Goal: Task Accomplishment & Management: Complete application form

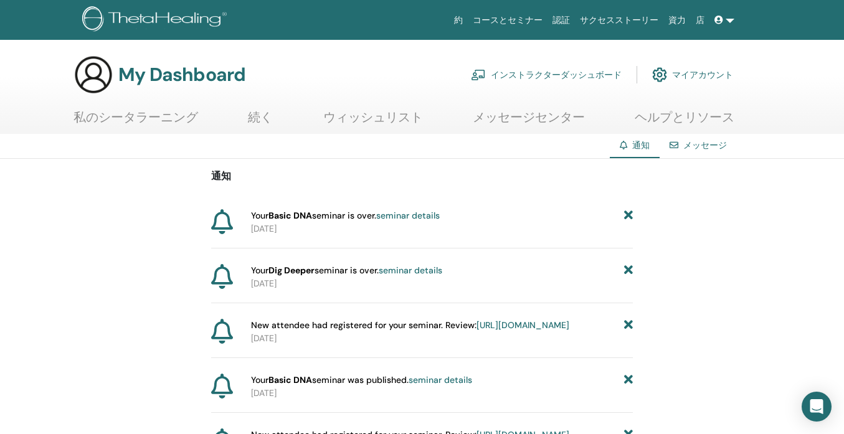
click at [724, 18] on span at bounding box center [719, 20] width 11 height 10
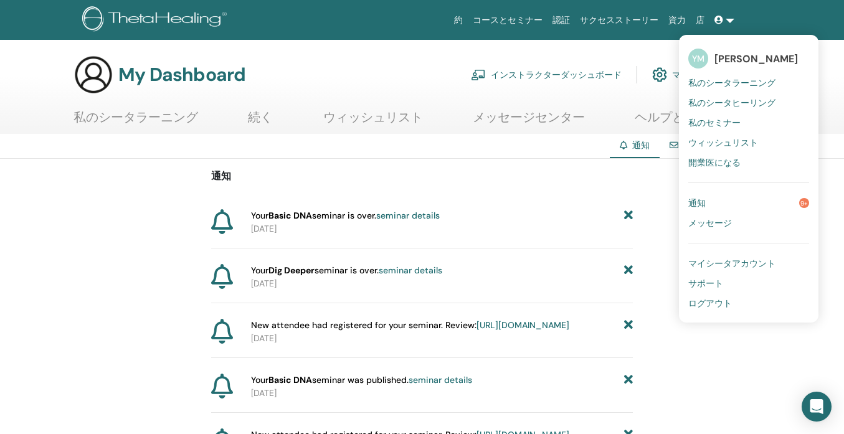
click at [749, 100] on span "私のシータヒーリング" at bounding box center [731, 102] width 87 height 11
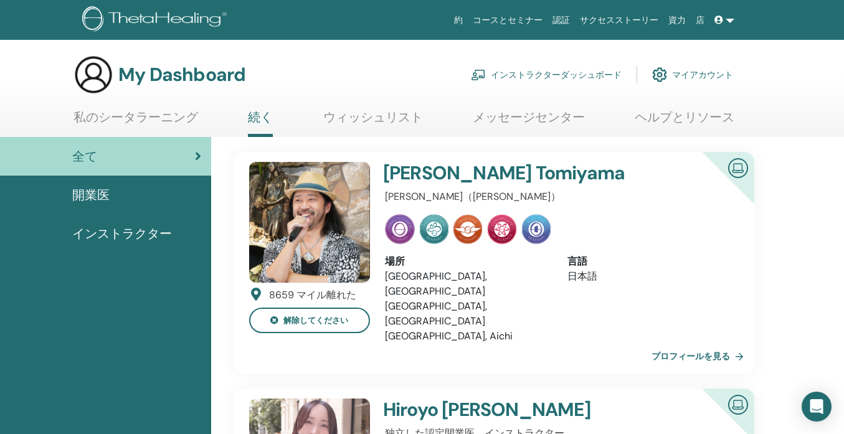
click at [537, 71] on link "インストラクターダッシュボード" at bounding box center [546, 74] width 151 height 27
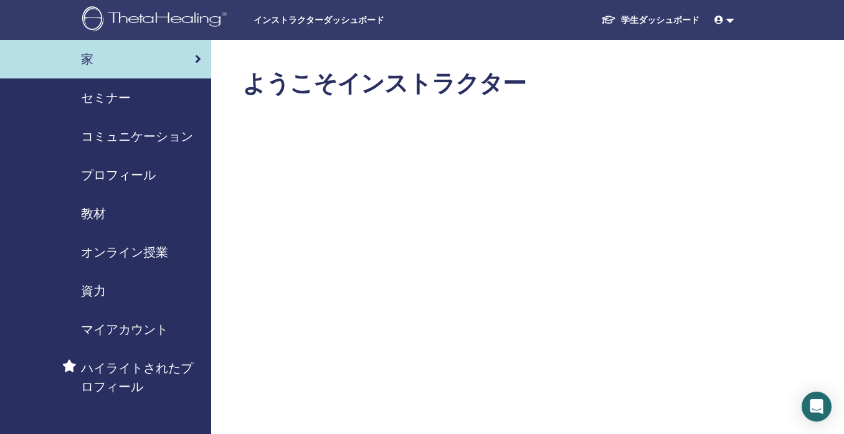
click at [118, 99] on span "セミナー" at bounding box center [106, 97] width 50 height 19
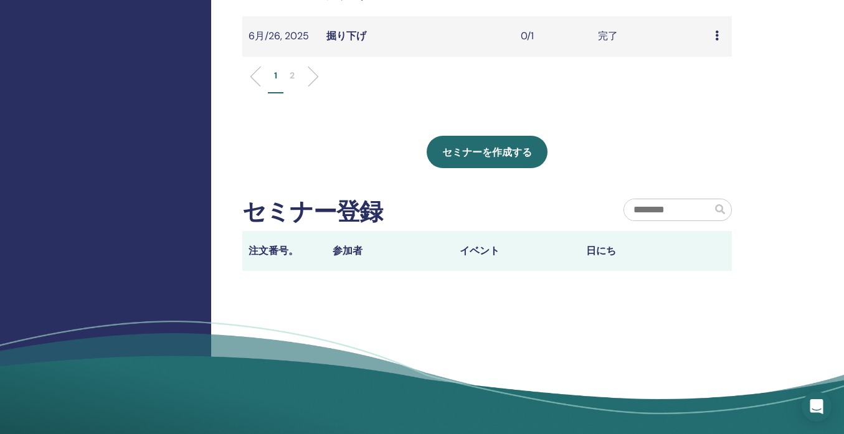
scroll to position [574, 0]
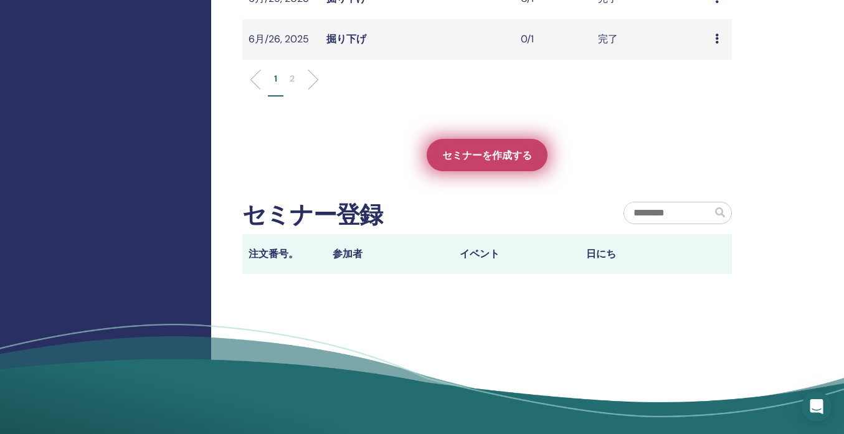
click at [480, 158] on span "セミナーを作成する" at bounding box center [487, 155] width 90 height 13
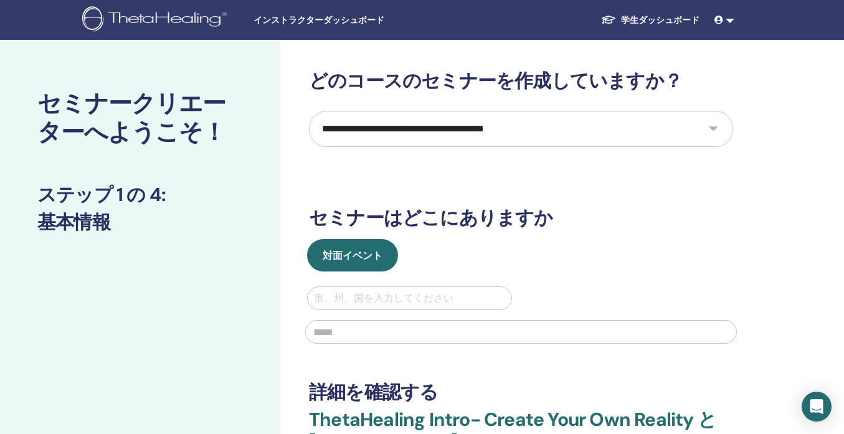
click at [430, 126] on select "**********" at bounding box center [521, 129] width 424 height 36
select select "*"
click at [309, 111] on select "**********" at bounding box center [521, 129] width 424 height 36
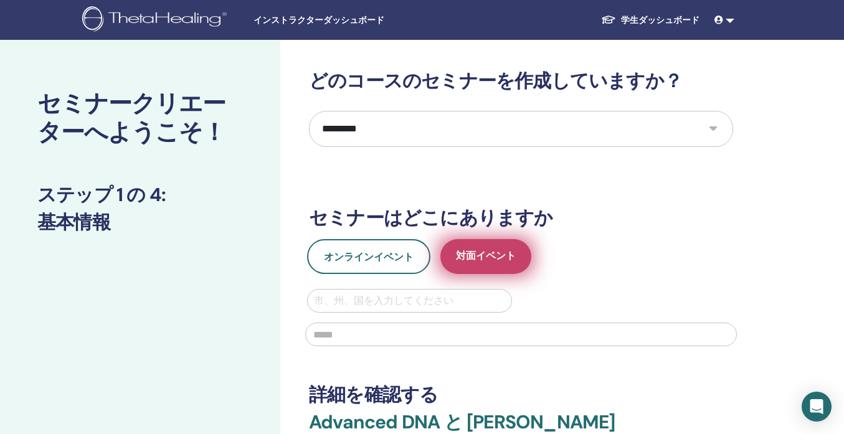
click at [473, 262] on span "対面イベント" at bounding box center [486, 257] width 60 height 16
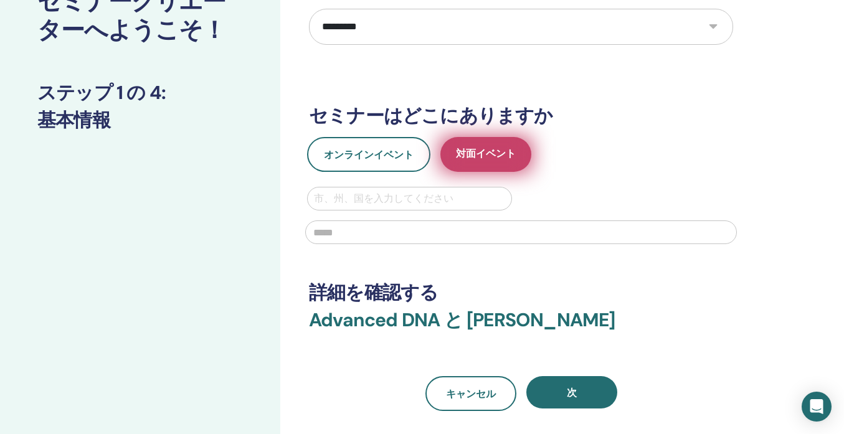
scroll to position [105, 0]
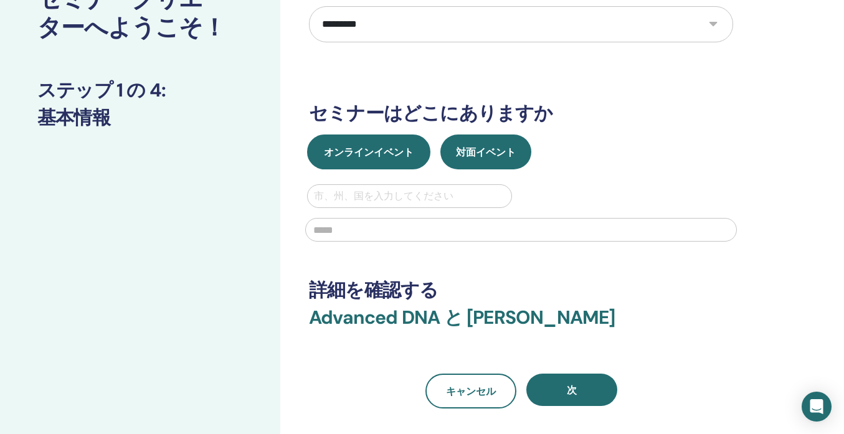
click at [410, 155] on span "オンラインイベント" at bounding box center [369, 152] width 90 height 13
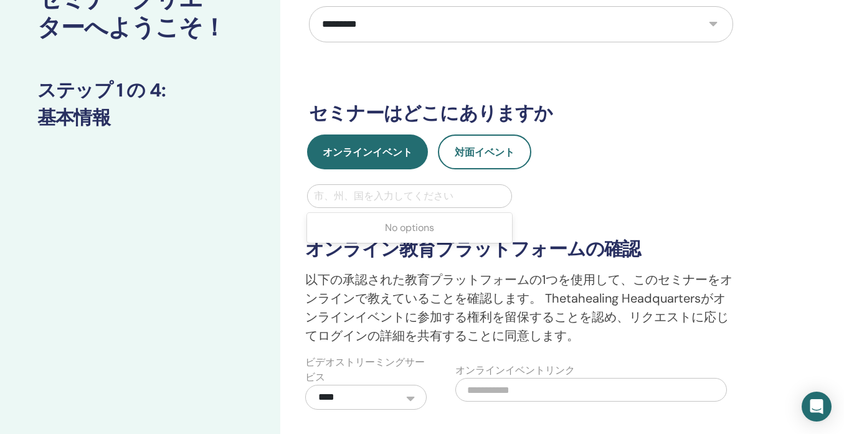
click at [415, 192] on div at bounding box center [409, 195] width 191 height 17
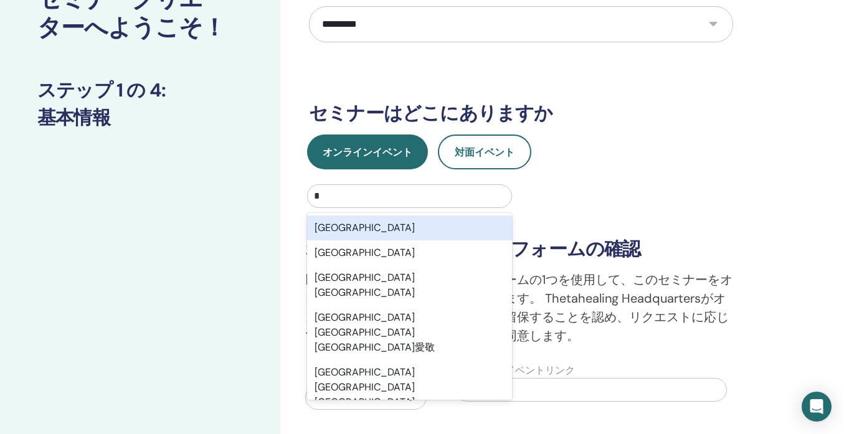
type input "*"
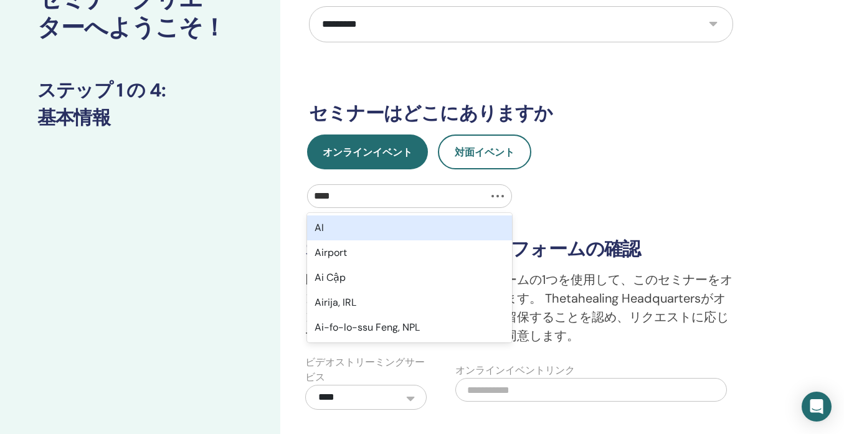
type input "*****"
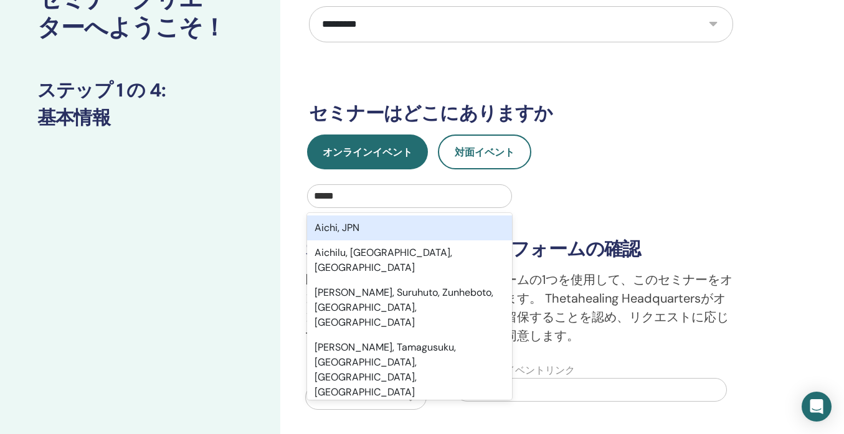
click at [407, 228] on div "Aichi, JPN" at bounding box center [409, 227] width 205 height 25
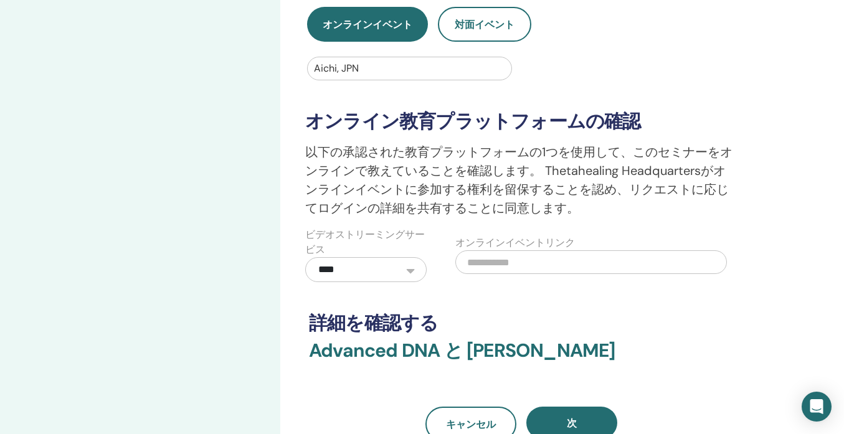
scroll to position [241, 0]
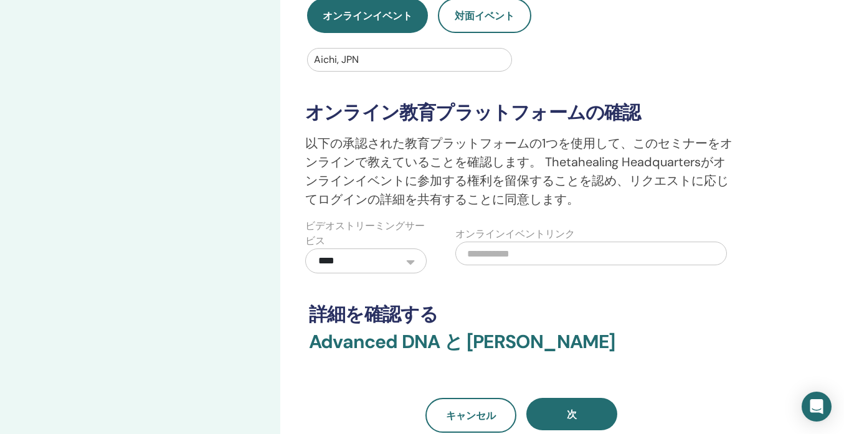
click at [467, 253] on input "text" at bounding box center [591, 254] width 272 height 24
paste input "**********"
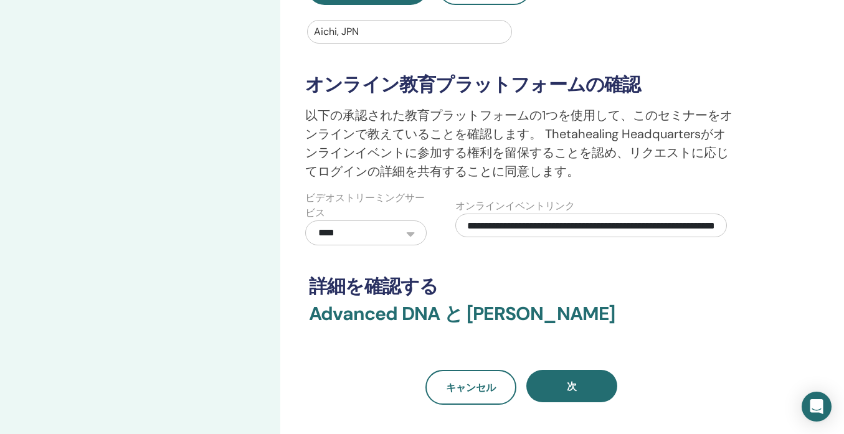
scroll to position [279, 0]
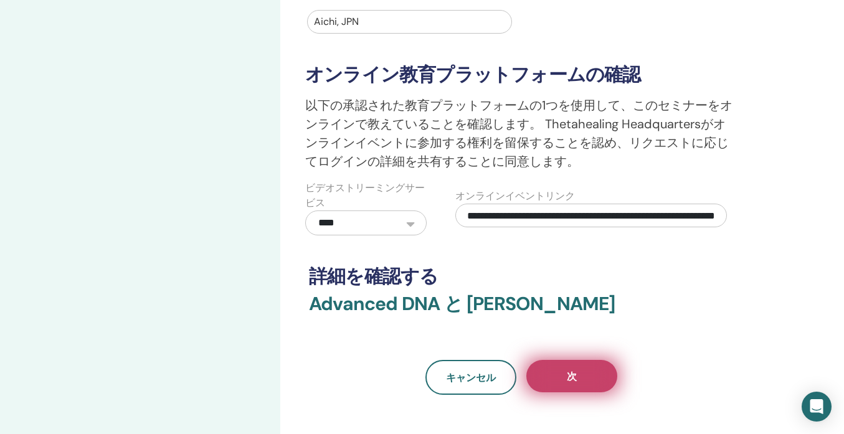
type input "**********"
click at [583, 368] on button "次" at bounding box center [571, 376] width 91 height 32
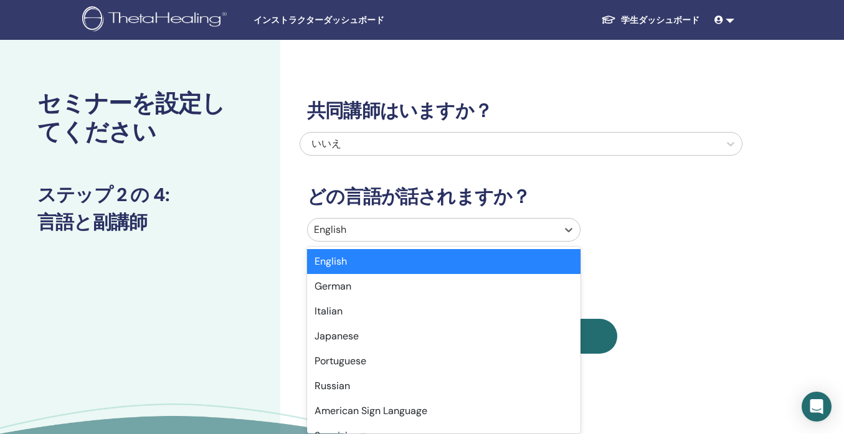
click at [488, 219] on div "English" at bounding box center [433, 230] width 250 height 22
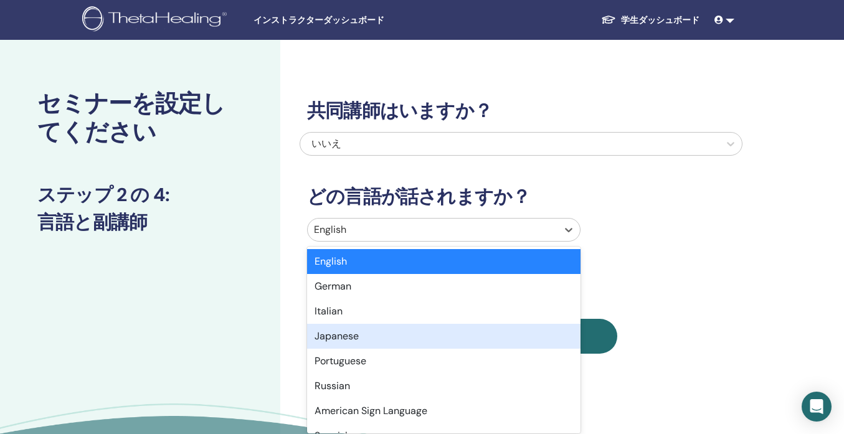
click at [413, 336] on div "Japanese" at bounding box center [443, 336] width 273 height 25
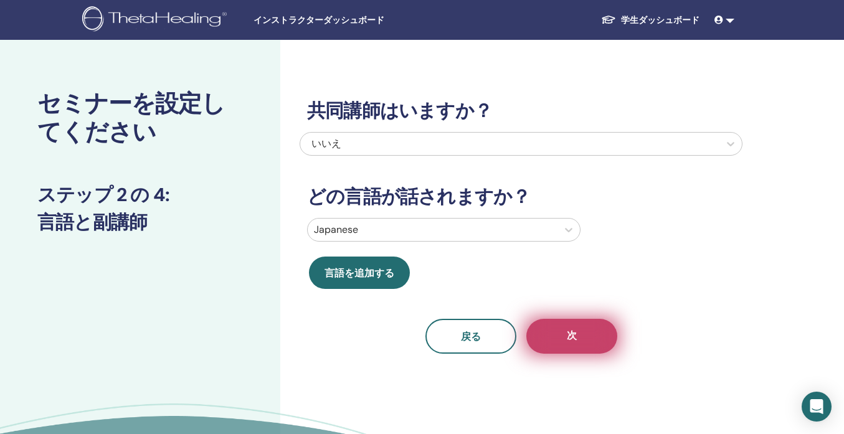
click at [557, 342] on button "次" at bounding box center [571, 336] width 91 height 35
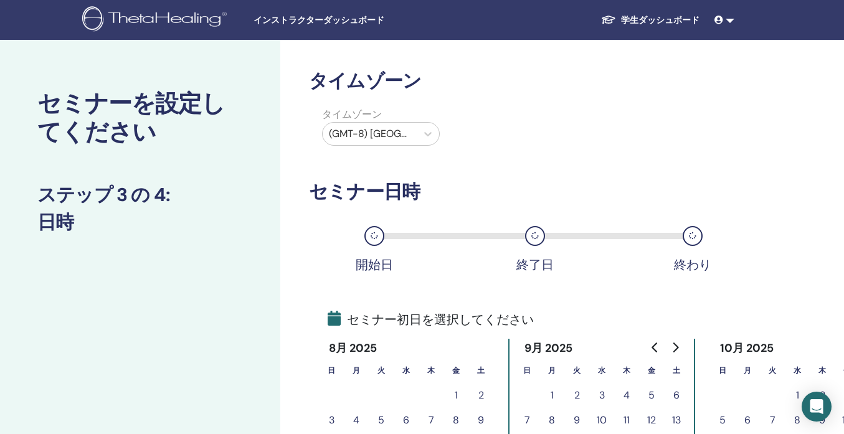
click at [364, 131] on div at bounding box center [370, 133] width 82 height 17
type input "*"
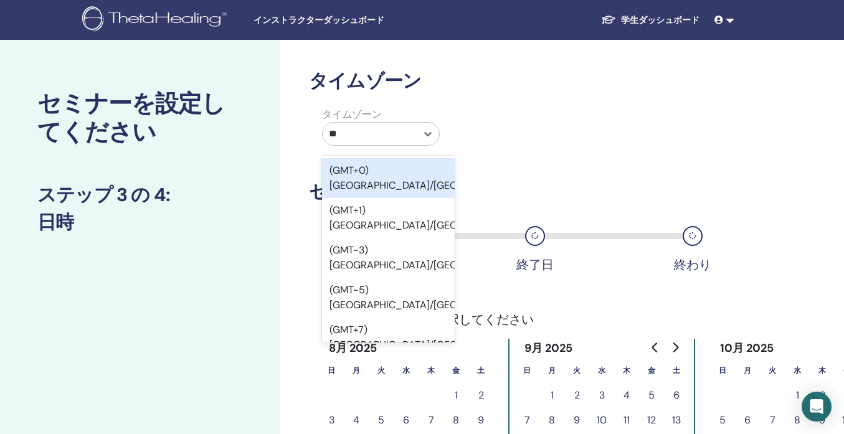
type input "***"
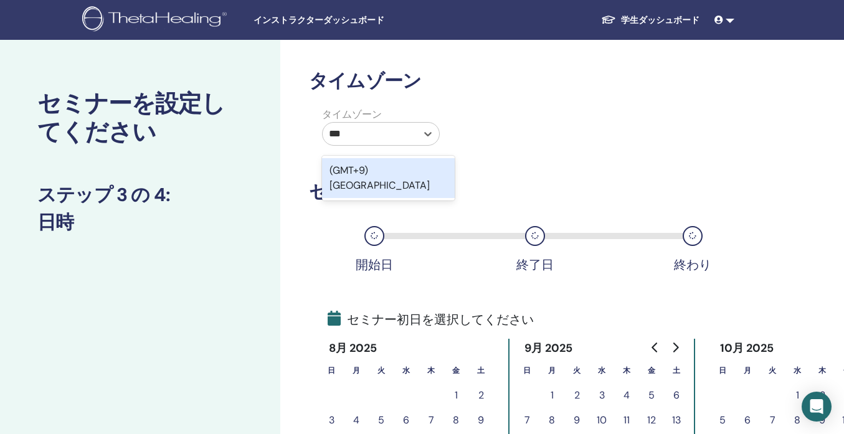
click at [381, 169] on div "(GMT+9) Japan" at bounding box center [388, 178] width 133 height 40
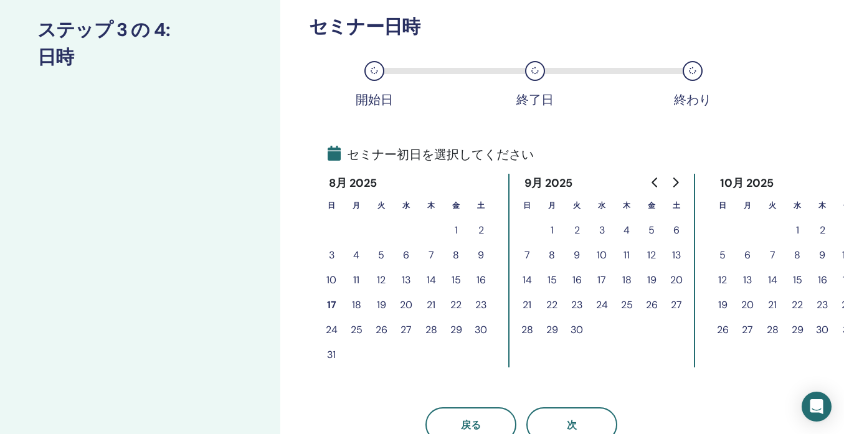
scroll to position [169, 0]
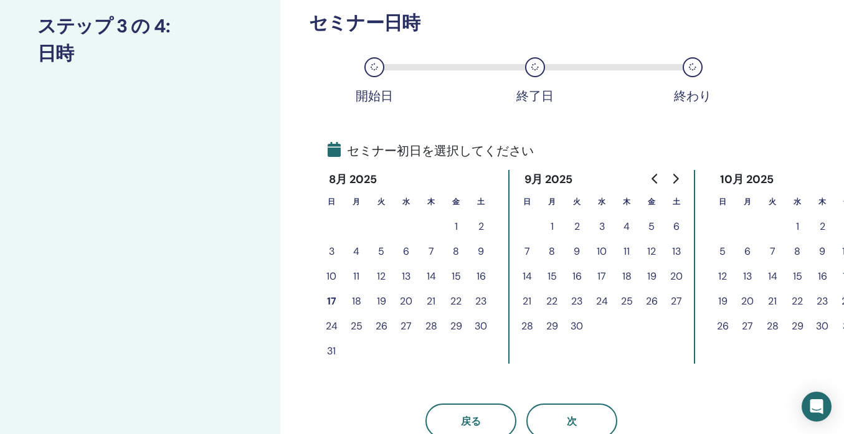
click at [459, 275] on button "15" at bounding box center [455, 276] width 25 height 25
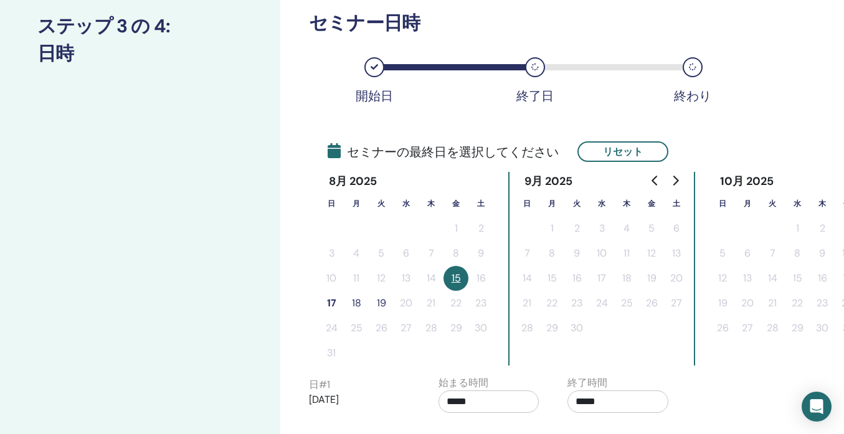
click at [333, 299] on button "17" at bounding box center [331, 303] width 25 height 25
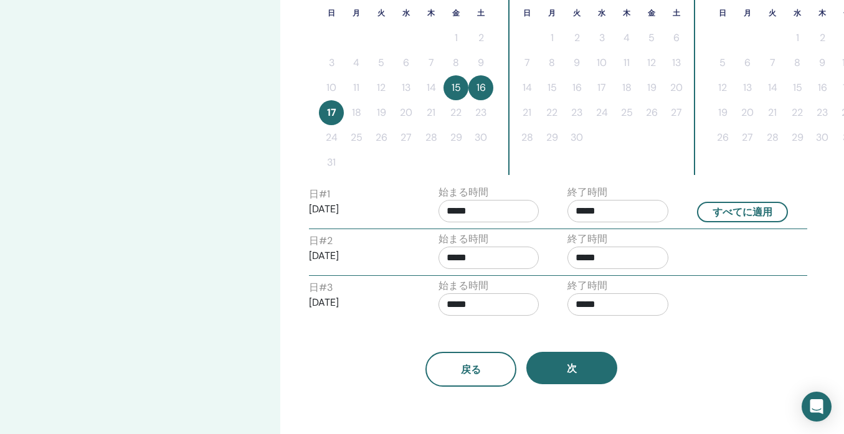
scroll to position [364, 0]
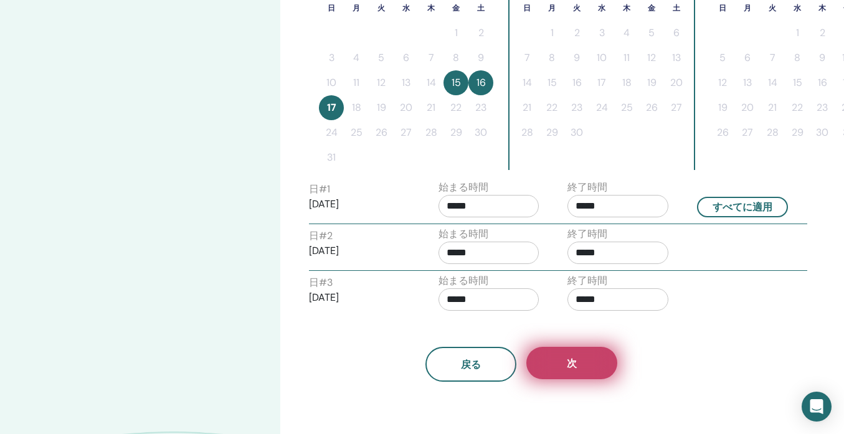
click at [572, 364] on span "次" at bounding box center [572, 363] width 10 height 13
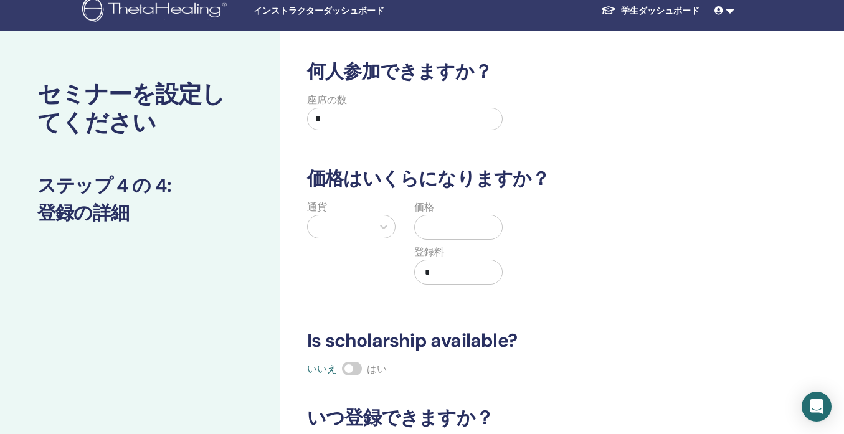
scroll to position [10, 0]
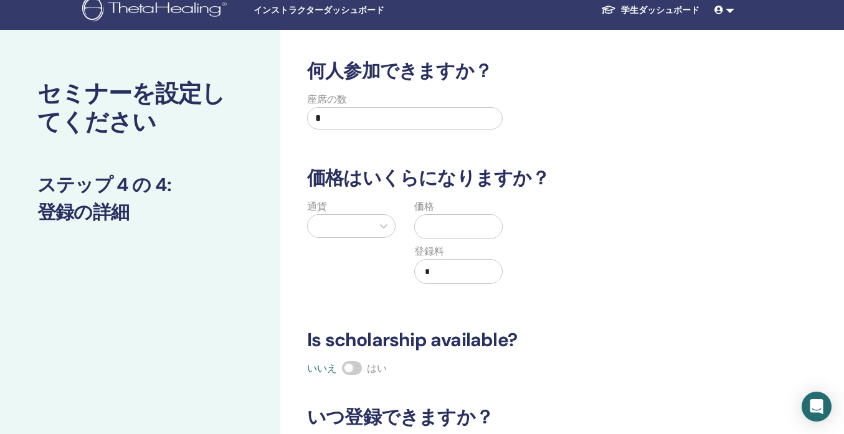
click at [406, 118] on input "*" at bounding box center [405, 118] width 196 height 22
type input "*"
type input "**"
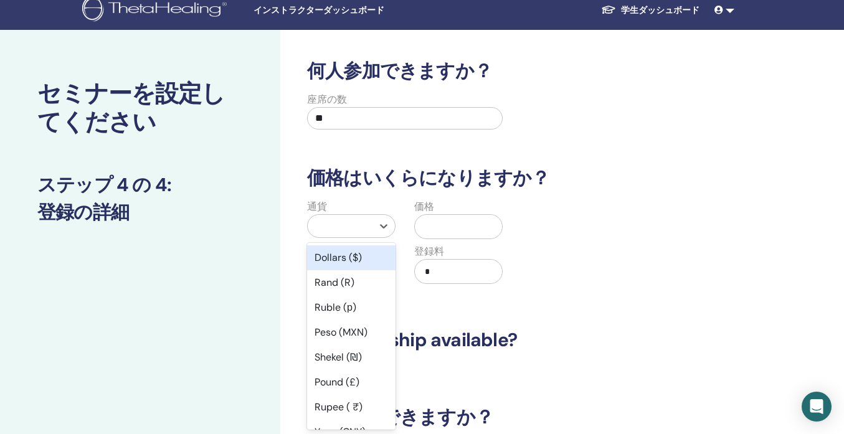
click at [359, 225] on div at bounding box center [340, 225] width 52 height 17
type input "*"
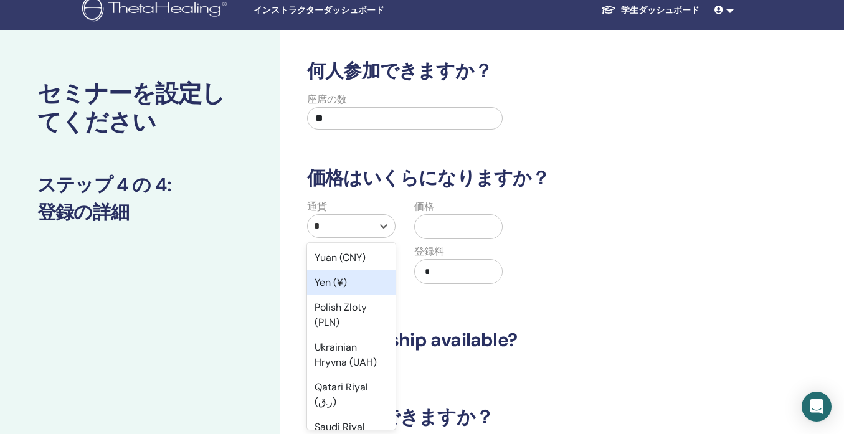
click at [362, 282] on div "Yen (¥)" at bounding box center [351, 282] width 88 height 25
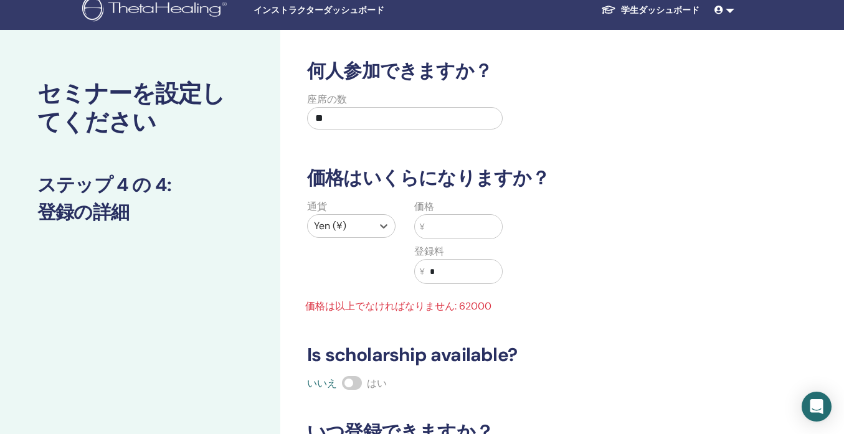
click at [474, 222] on input "text" at bounding box center [463, 227] width 77 height 24
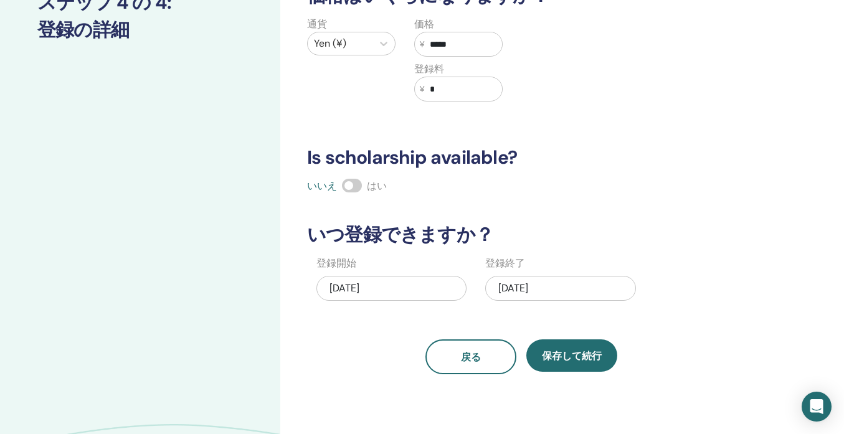
scroll to position [194, 0]
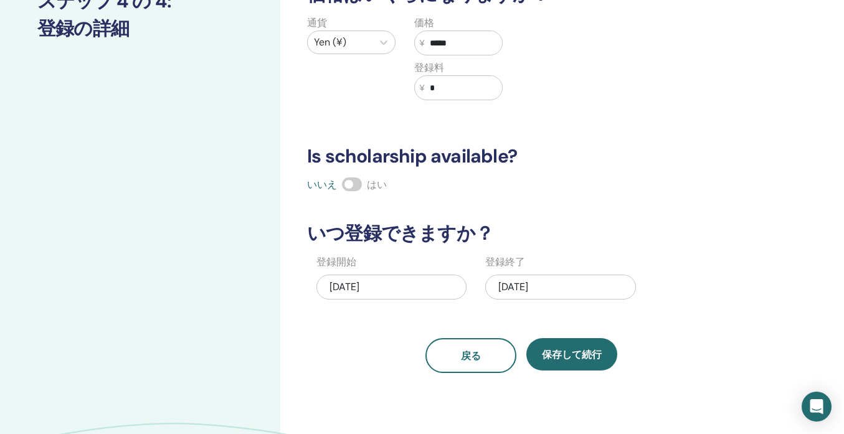
type input "*****"
click at [515, 290] on div "08/17/2025" at bounding box center [560, 287] width 150 height 25
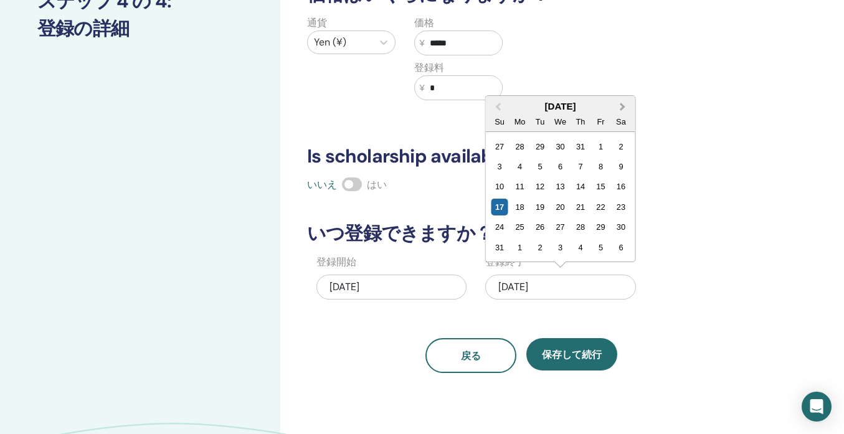
click at [623, 105] on span "Next Month" at bounding box center [623, 106] width 0 height 13
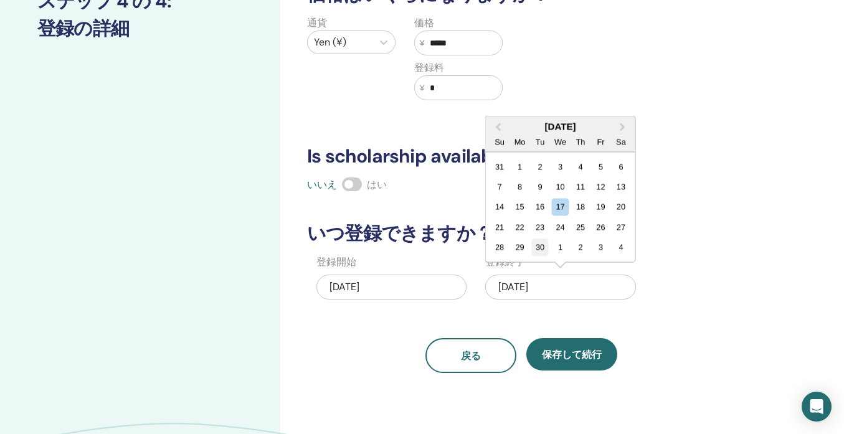
click at [542, 248] on div "30" at bounding box center [540, 247] width 17 height 17
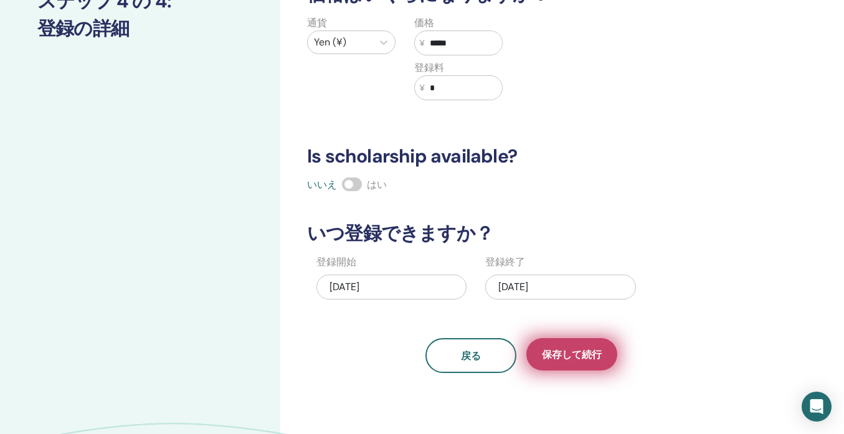
click at [571, 354] on span "保存して続行" at bounding box center [572, 354] width 60 height 13
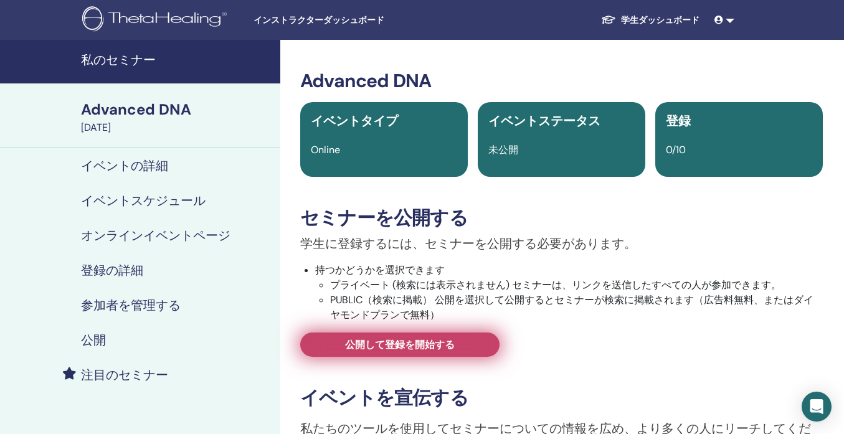
click at [472, 346] on link "公開して登録を開始する" at bounding box center [399, 345] width 199 height 24
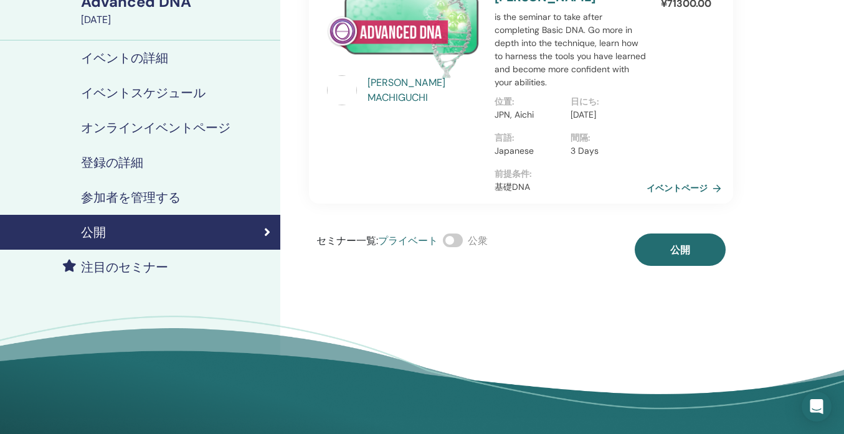
scroll to position [111, 0]
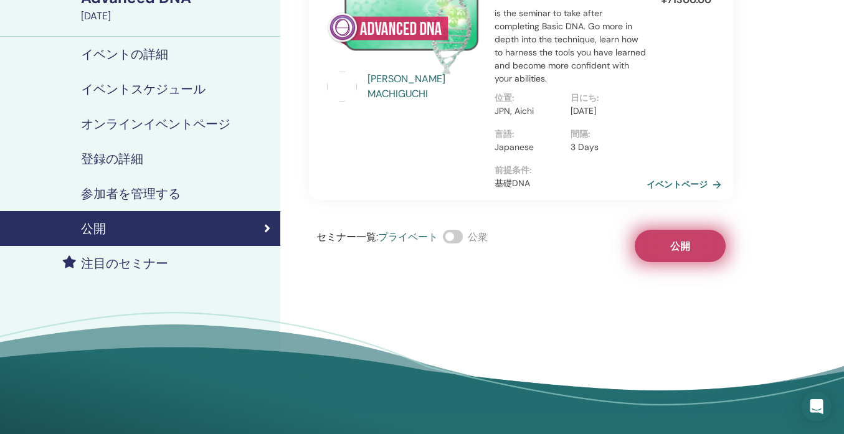
click at [682, 245] on span "公開" at bounding box center [680, 246] width 20 height 13
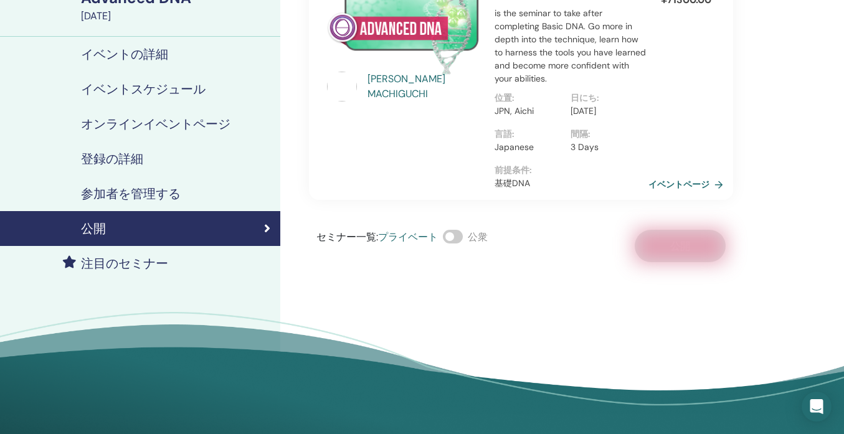
click at [699, 184] on link "イベントページ" at bounding box center [688, 184] width 80 height 19
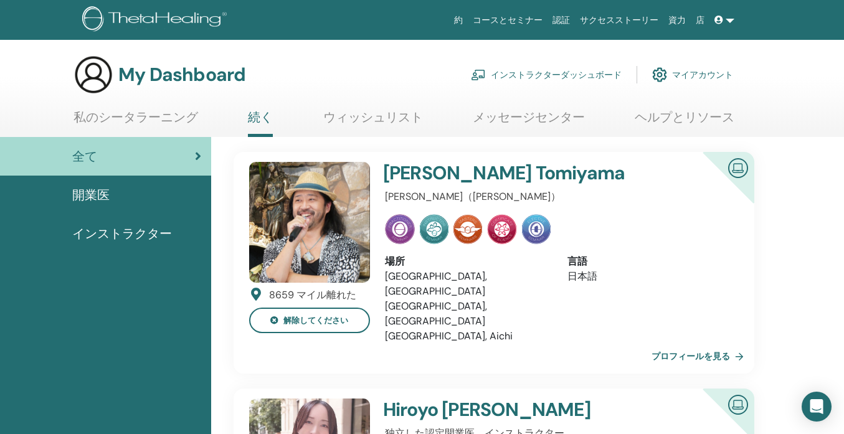
click at [554, 67] on link "インストラクターダッシュボード" at bounding box center [546, 74] width 151 height 27
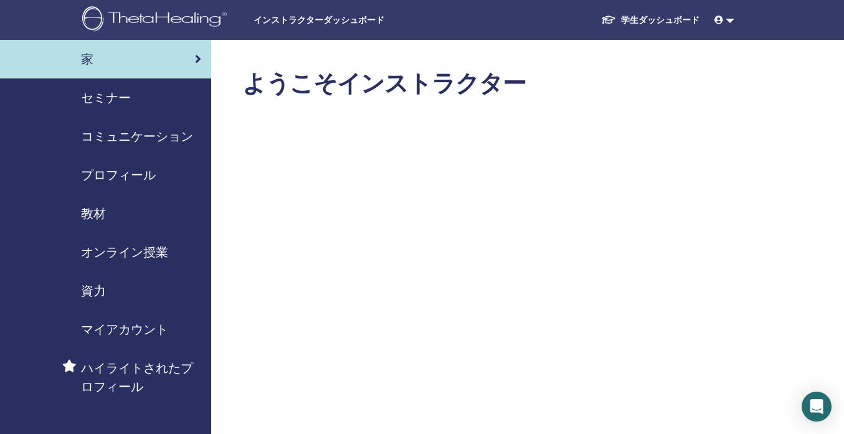
click at [135, 90] on div "セミナー" at bounding box center [105, 97] width 191 height 19
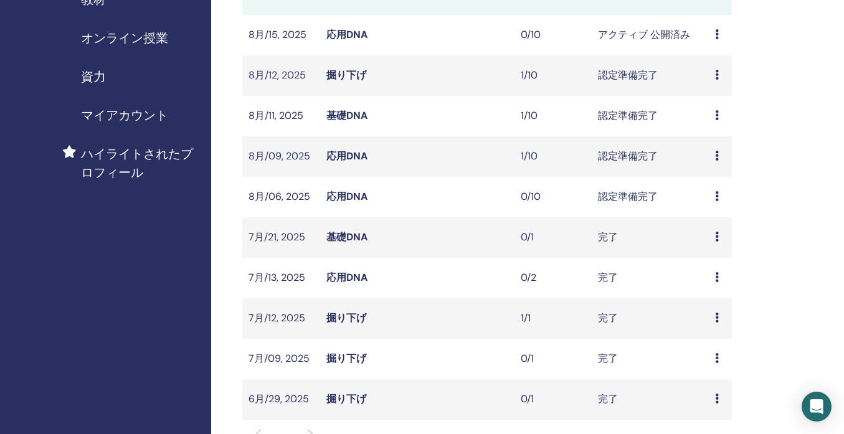
scroll to position [225, 0]
